Goal: Task Accomplishment & Management: Complete application form

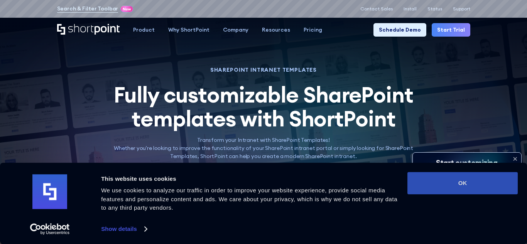
click at [471, 178] on button "OK" at bounding box center [463, 183] width 110 height 22
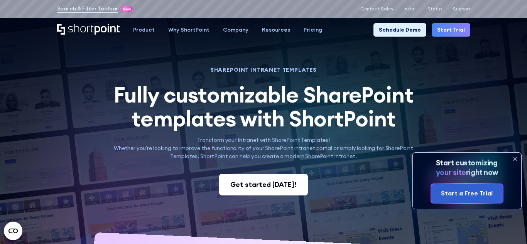
click at [285, 187] on div "Get started today!" at bounding box center [263, 185] width 66 height 10
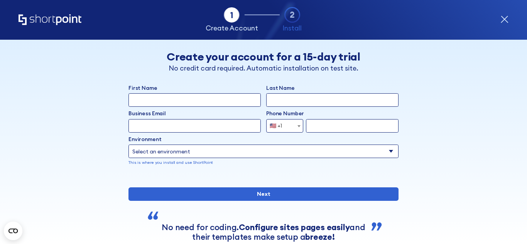
click at [289, 177] on div "form" at bounding box center [264, 177] width 270 height 0
click at [187, 103] on input "First Name" at bounding box center [195, 100] width 132 height 14
type input "feinat"
click at [339, 100] on input "Last Name" at bounding box center [332, 100] width 132 height 14
type input "gayim"
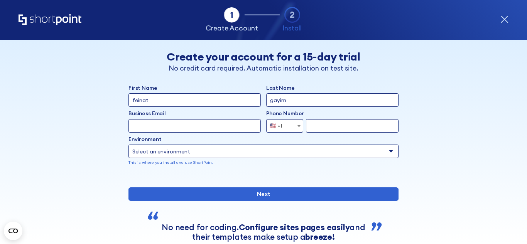
click at [138, 132] on input "Business Email" at bounding box center [195, 126] width 132 height 14
click at [115, 141] on div "Back Back Create your account for a 15-day trial No credit card required. Autom…" at bounding box center [263, 156] width 413 height 232
click at [162, 151] on select "Select an environment Microsoft 365 SharePoint Online SharePoint 2019 (On-Premi…" at bounding box center [264, 152] width 270 height 14
click at [92, 176] on div "Back Back Create your account for a 15-day trial No credit card required. Autom…" at bounding box center [263, 156] width 413 height 232
click at [299, 124] on span "form" at bounding box center [299, 127] width 8 height 14
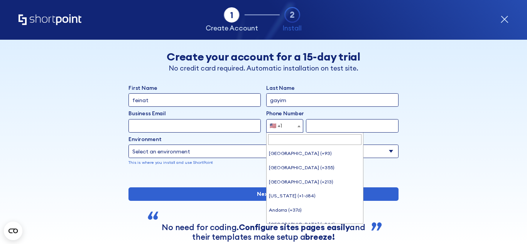
scroll to position [3140, 0]
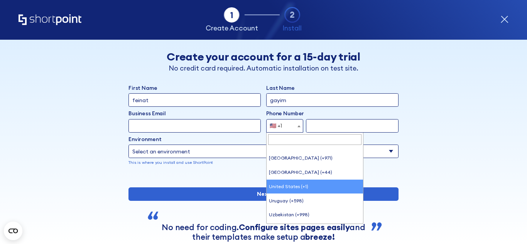
click at [331, 123] on input "form" at bounding box center [352, 126] width 93 height 14
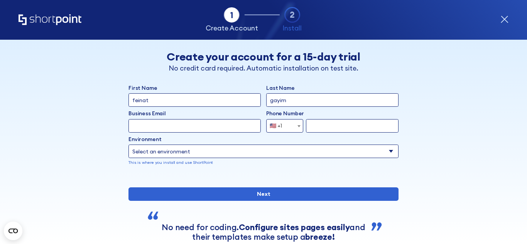
click at [209, 122] on input "Business Email" at bounding box center [195, 126] width 132 height 14
type input "[EMAIL_ADDRESS][DOMAIN_NAME]"
click at [300, 127] on b "form" at bounding box center [299, 126] width 3 height 2
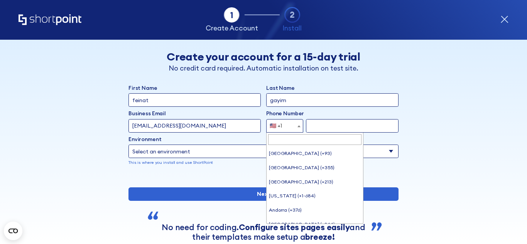
scroll to position [3155, 0]
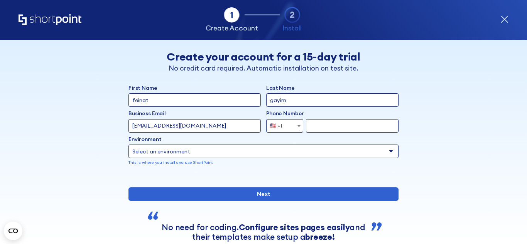
click at [312, 130] on input "form" at bounding box center [352, 126] width 93 height 14
type input "5104588376"
click at [275, 153] on select "Select an environment Microsoft 365 SharePoint Online SharePoint 2019 (On-Premi…" at bounding box center [264, 152] width 270 height 14
select select "SharePoint Online"
click at [129, 145] on select "Select an environment Microsoft 365 SharePoint Online SharePoint 2019 (On-Premi…" at bounding box center [264, 152] width 270 height 14
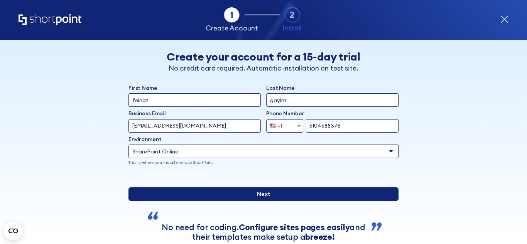
click at [301, 201] on input "Next" at bounding box center [264, 195] width 270 height 14
type input "g"
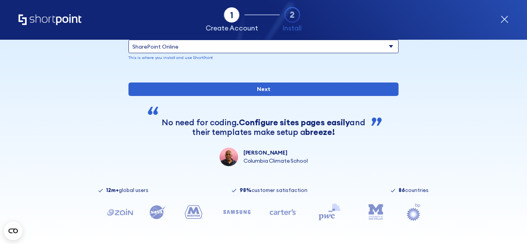
scroll to position [0, 0]
